Goal: Find specific page/section: Find specific page/section

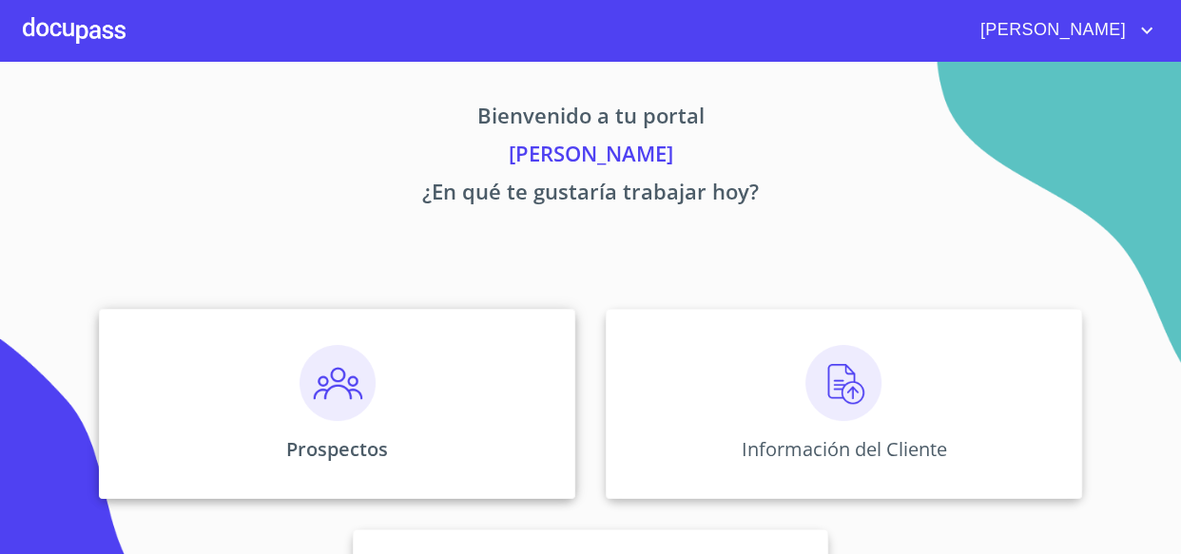
click at [369, 384] on img at bounding box center [338, 383] width 76 height 76
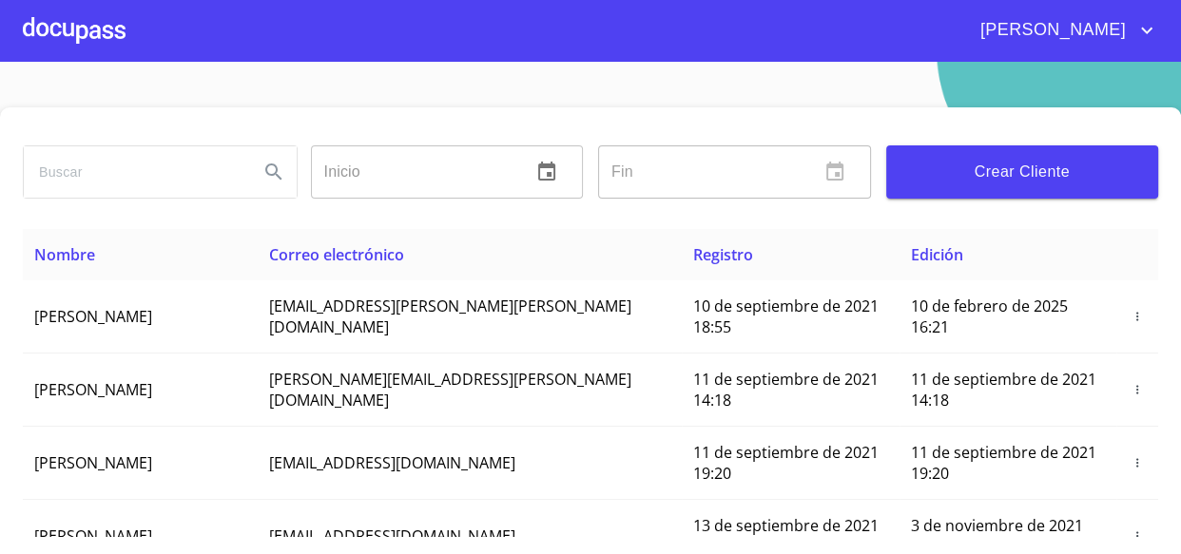
click at [155, 176] on input "search" at bounding box center [134, 171] width 220 height 51
type input "KATTY"
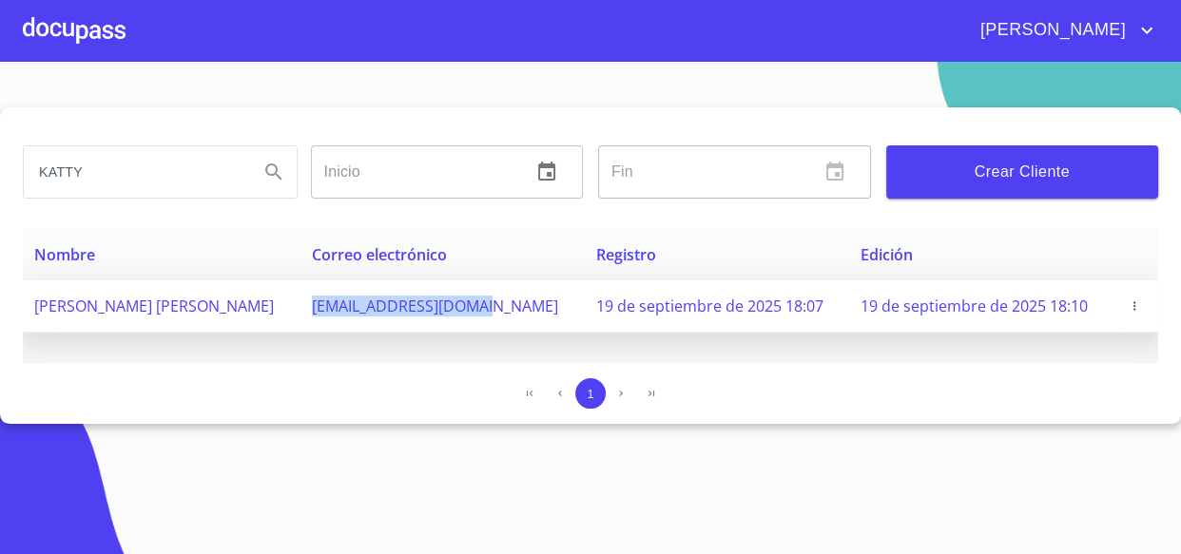
drag, startPoint x: 314, startPoint y: 305, endPoint x: 493, endPoint y: 319, distance: 179.3
click at [493, 319] on td "[EMAIL_ADDRESS][DOMAIN_NAME]" at bounding box center [442, 307] width 284 height 52
copy span "[EMAIL_ADDRESS][DOMAIN_NAME]"
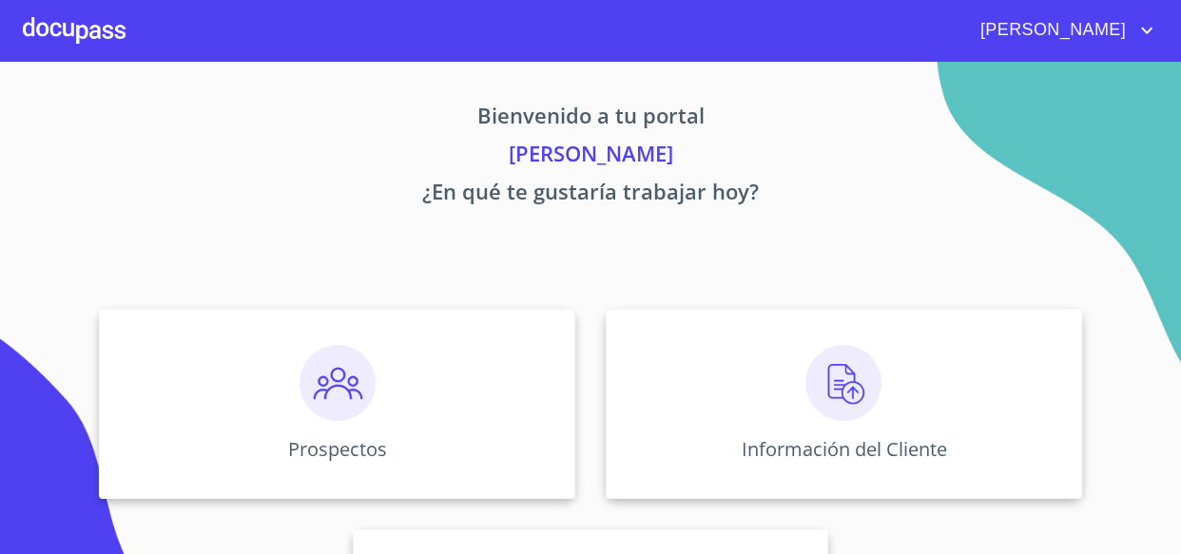
click at [1140, 43] on span "[PERSON_NAME]" at bounding box center [1062, 30] width 192 height 30
click at [1145, 42] on li "Salir" at bounding box center [1127, 40] width 62 height 34
